Goal: Task Accomplishment & Management: Use online tool/utility

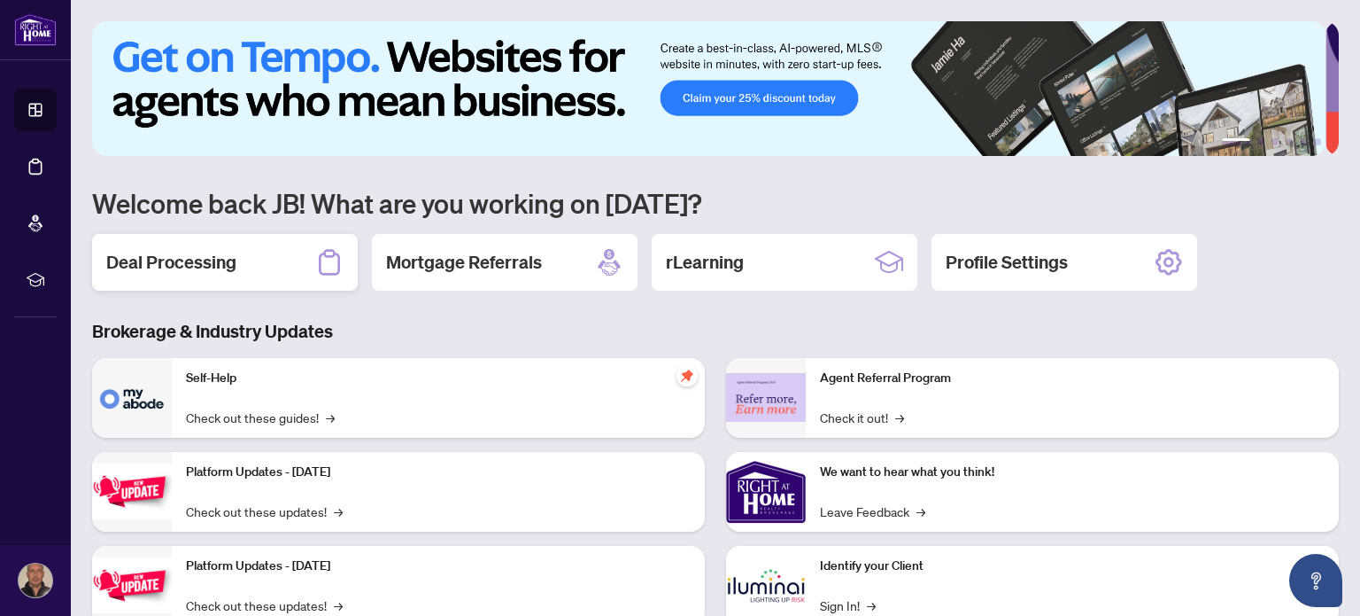
click at [290, 261] on div "Deal Processing" at bounding box center [225, 262] width 266 height 57
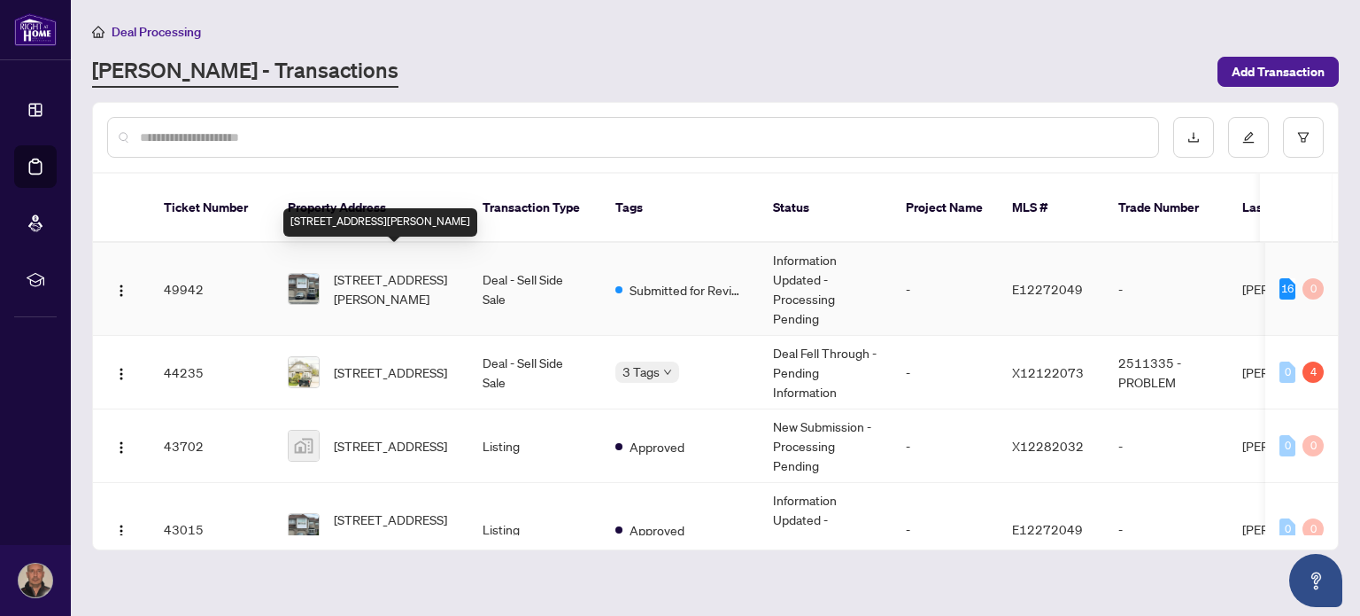
click at [426, 269] on span "[STREET_ADDRESS][PERSON_NAME]" at bounding box center [394, 288] width 120 height 39
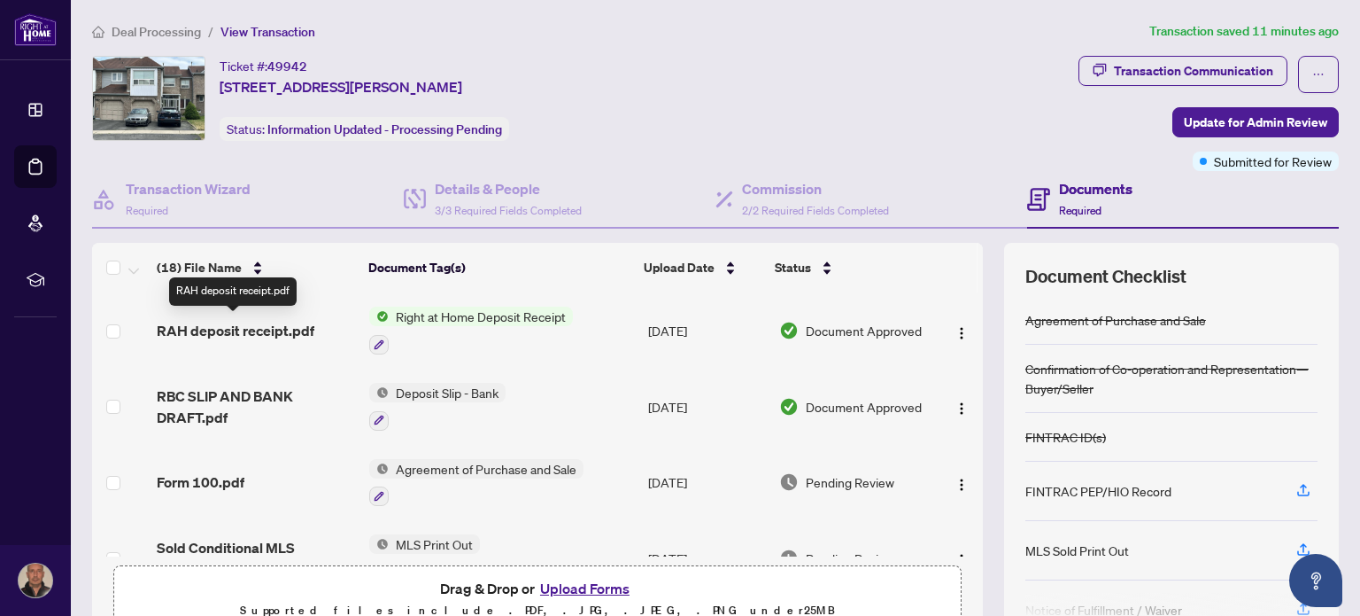
click at [283, 320] on span "RAH deposit receipt.pdf" at bounding box center [236, 330] width 158 height 21
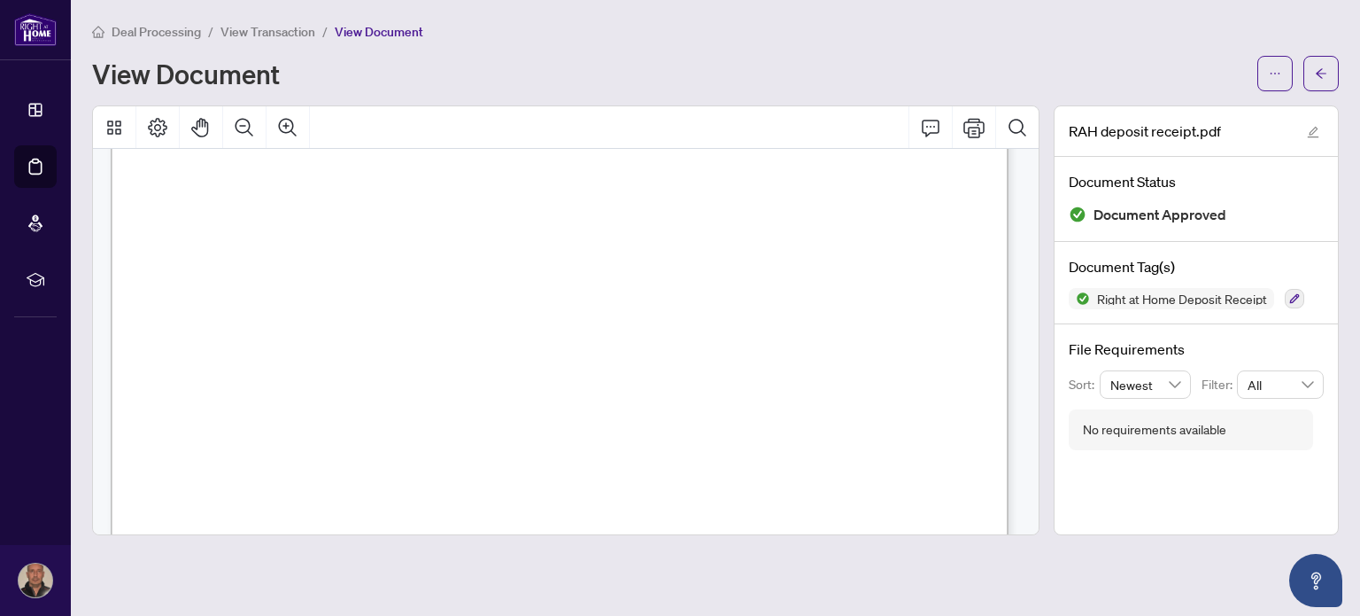
scroll to position [266, 0]
click at [965, 127] on icon "Print" at bounding box center [974, 127] width 21 height 21
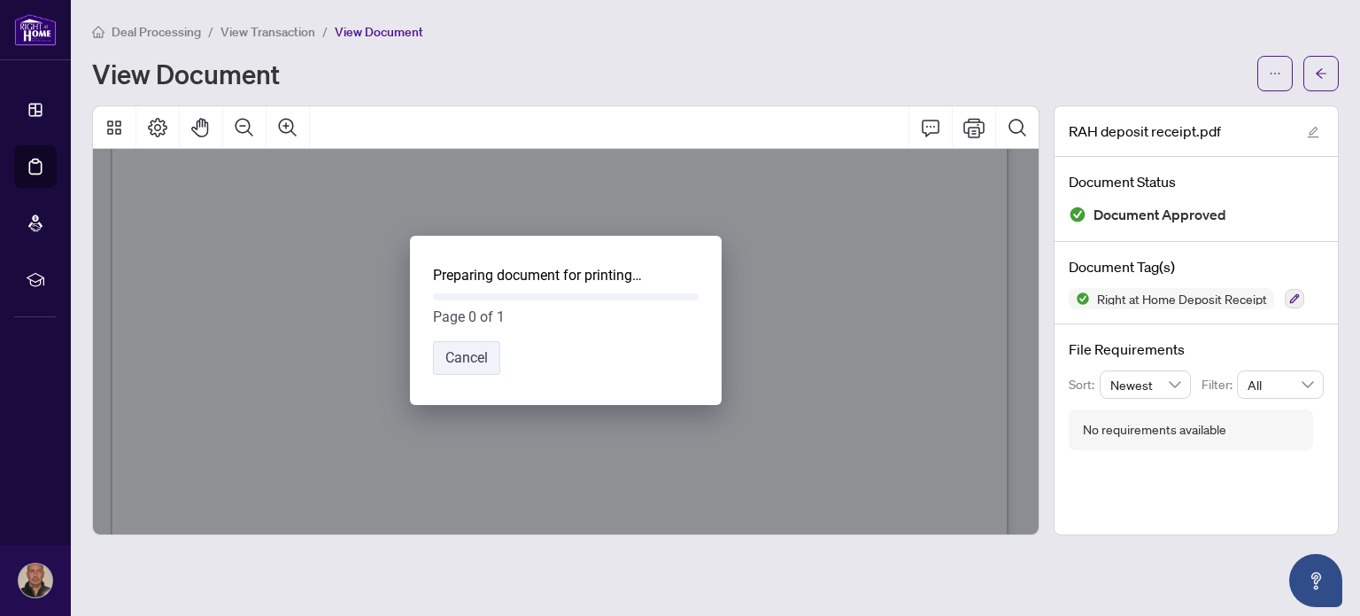
click at [965, 127] on div "Preparing document for printing… Page 0 of 1 Cancel Indicates that a document i…" at bounding box center [566, 320] width 946 height 428
